Goal: Task Accomplishment & Management: Use online tool/utility

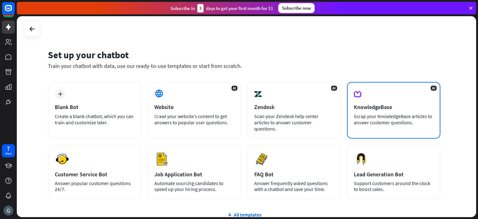
click at [380, 105] on div "KnowledgeBase" at bounding box center [394, 106] width 80 height 7
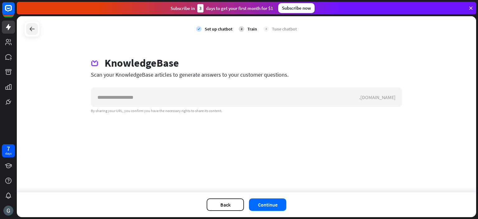
click at [32, 27] on icon at bounding box center [31, 28] width 7 height 7
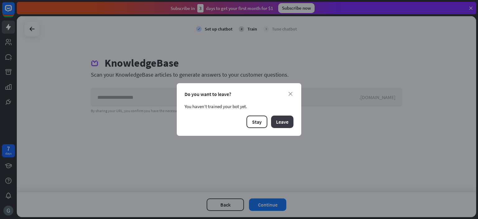
click at [279, 122] on button "Leave" at bounding box center [282, 121] width 22 height 12
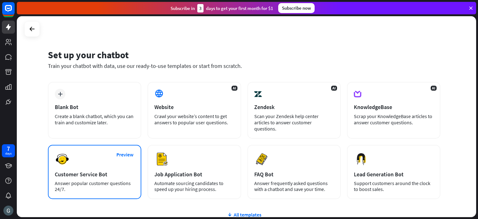
click at [89, 162] on div "Preview Customer Service Bot Answer popular customer questions 24/7." at bounding box center [94, 172] width 93 height 54
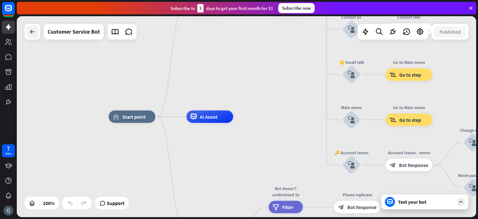
click at [30, 32] on icon at bounding box center [32, 31] width 7 height 7
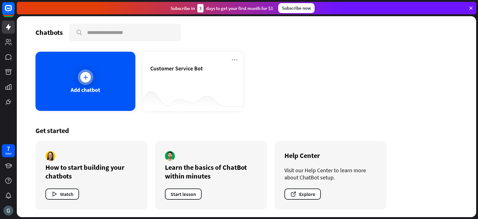
click at [81, 76] on div at bounding box center [85, 77] width 11 height 11
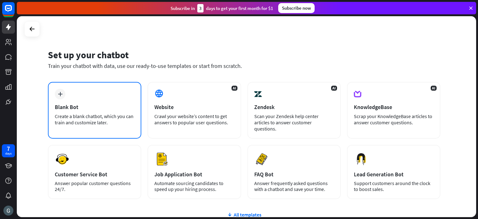
click at [92, 110] on div "Blank Bot" at bounding box center [95, 106] width 80 height 7
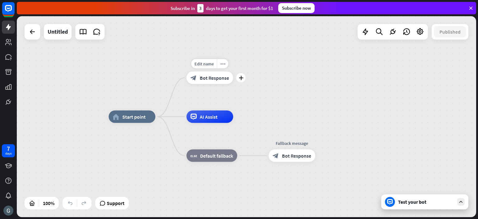
click at [216, 79] on span "Bot Response" at bounding box center [214, 78] width 29 height 6
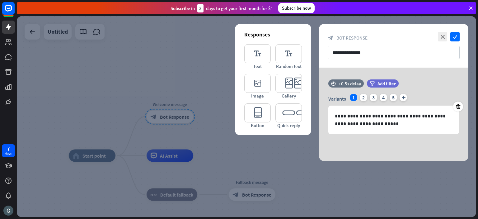
click at [173, 155] on div at bounding box center [246, 116] width 459 height 201
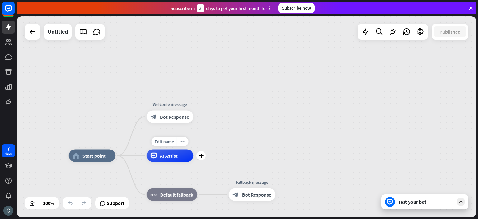
click at [168, 157] on span "AI Assist" at bounding box center [169, 156] width 18 height 6
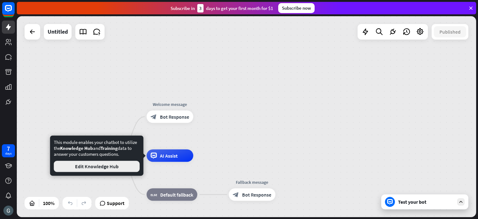
click at [115, 167] on button "Edit Knowledge Hub" at bounding box center [97, 166] width 86 height 11
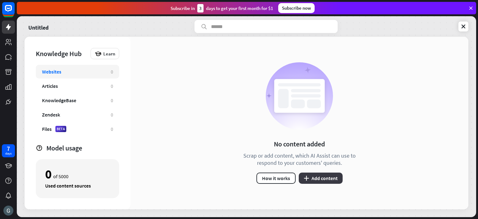
click at [320, 179] on button "plus Add content" at bounding box center [321, 177] width 44 height 11
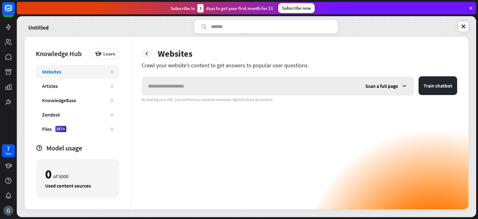
click at [380, 87] on span "Scan a full page" at bounding box center [381, 86] width 33 height 6
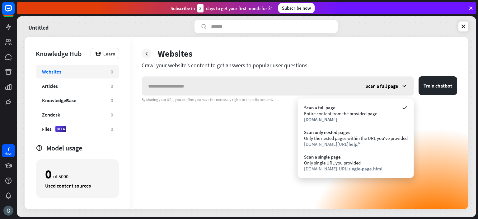
click at [380, 87] on span "Scan a full page" at bounding box center [381, 86] width 33 height 6
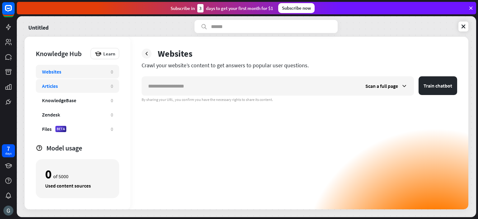
click at [69, 87] on div "Articles" at bounding box center [73, 86] width 63 height 6
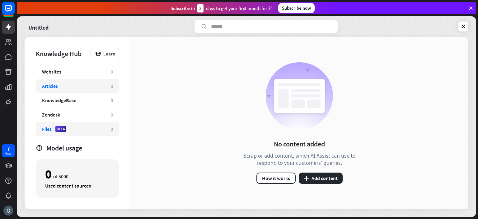
click at [45, 127] on div "Files" at bounding box center [47, 129] width 10 height 6
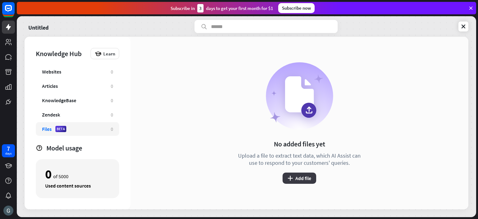
click at [295, 174] on button "plus Add file" at bounding box center [300, 177] width 34 height 11
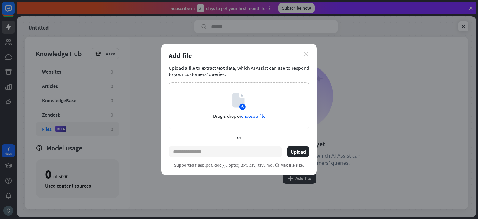
click at [305, 56] on icon "close" at bounding box center [306, 54] width 4 height 4
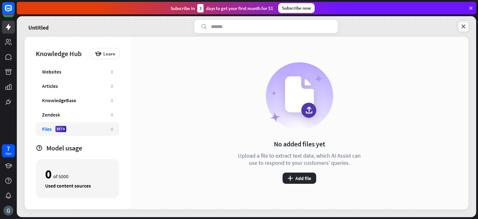
click at [465, 26] on icon at bounding box center [463, 26] width 6 height 6
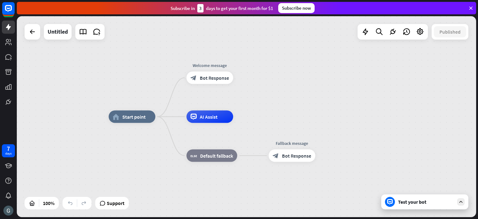
click at [472, 8] on icon at bounding box center [471, 8] width 6 height 6
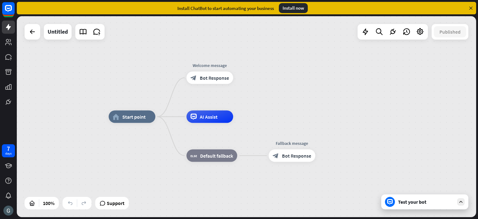
click at [472, 8] on icon at bounding box center [471, 8] width 6 height 6
